Goal: Task Accomplishment & Management: Manage account settings

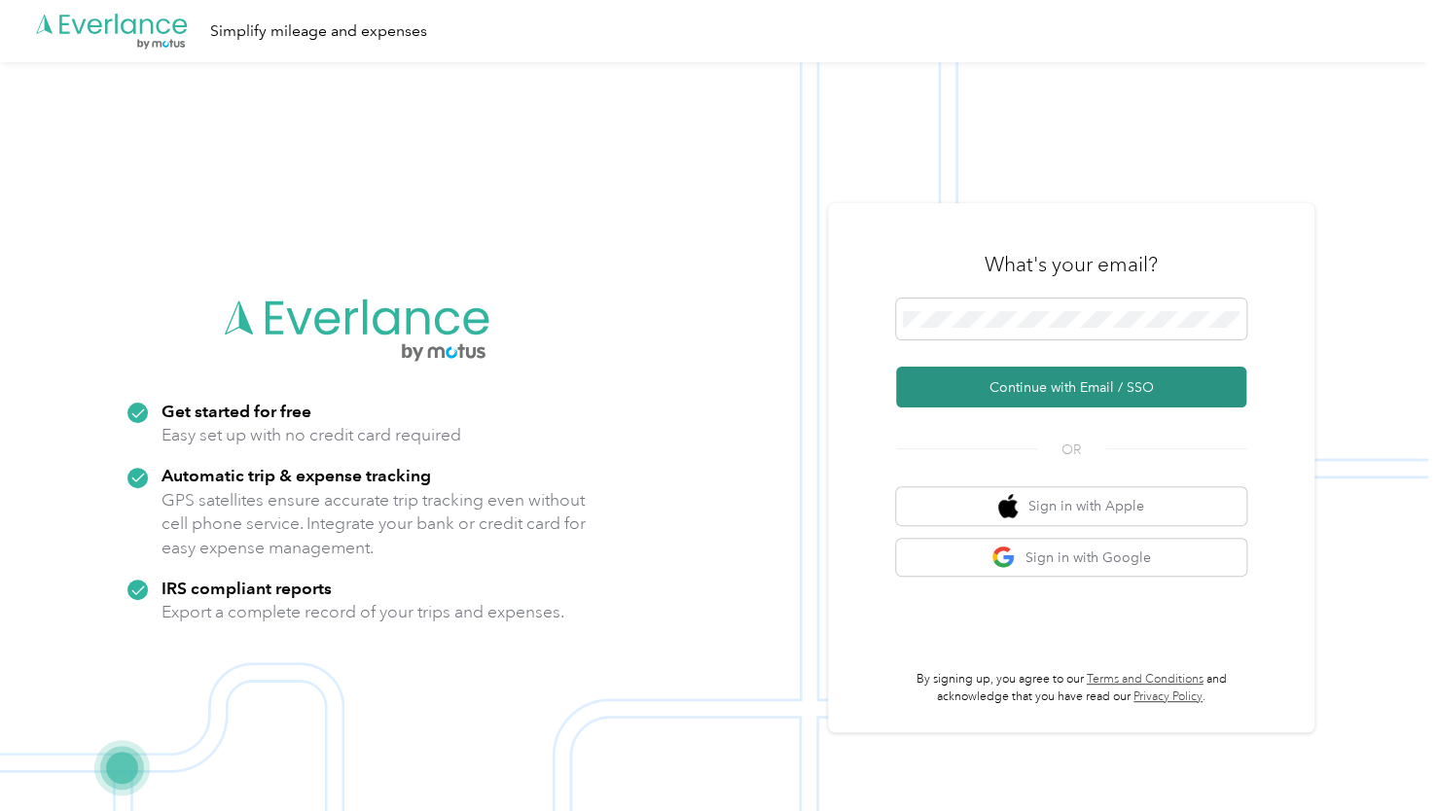
click at [1048, 377] on button "Continue with Email / SSO" at bounding box center [1071, 387] width 350 height 41
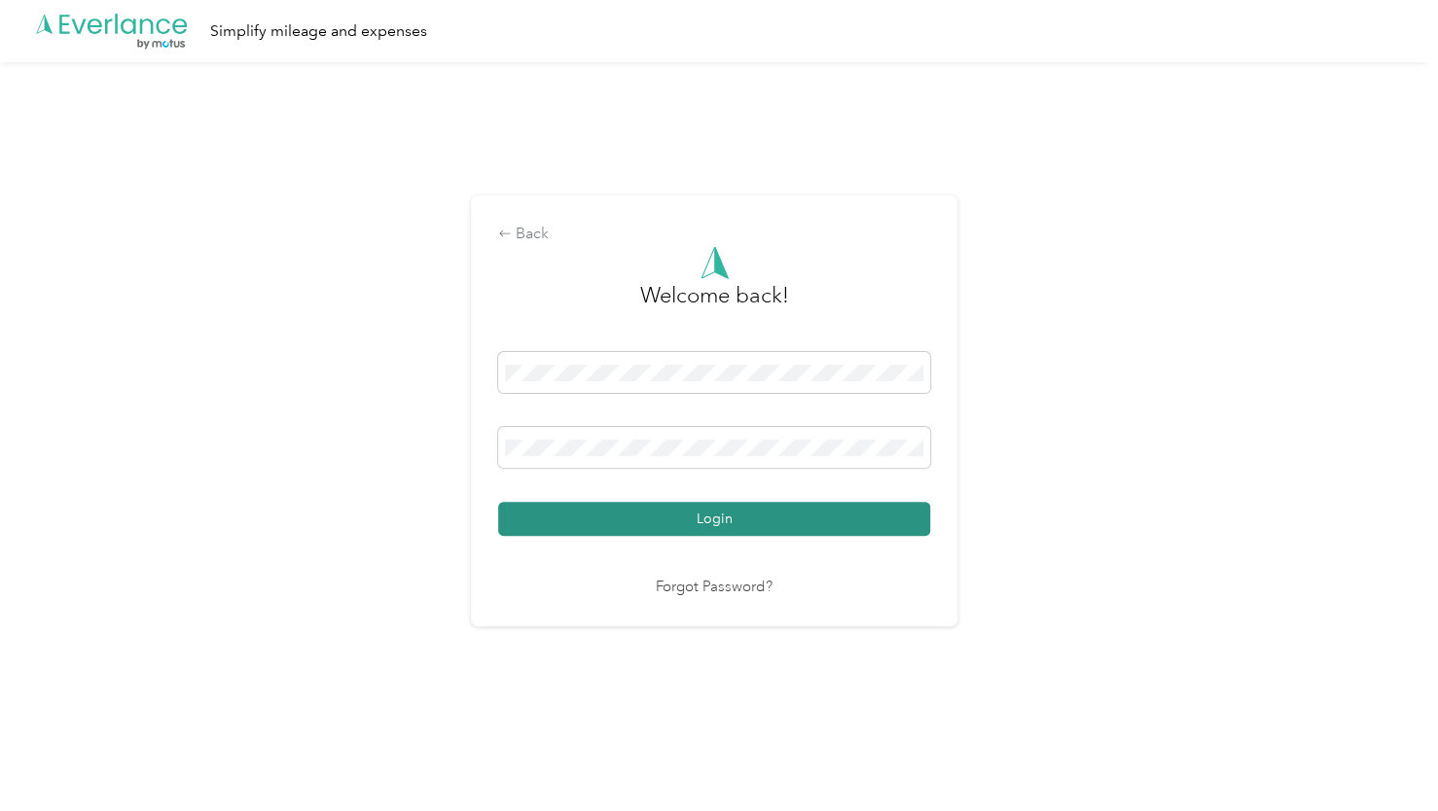
click at [790, 520] on button "Login" at bounding box center [714, 519] width 432 height 34
